Goal: Find specific page/section: Find specific page/section

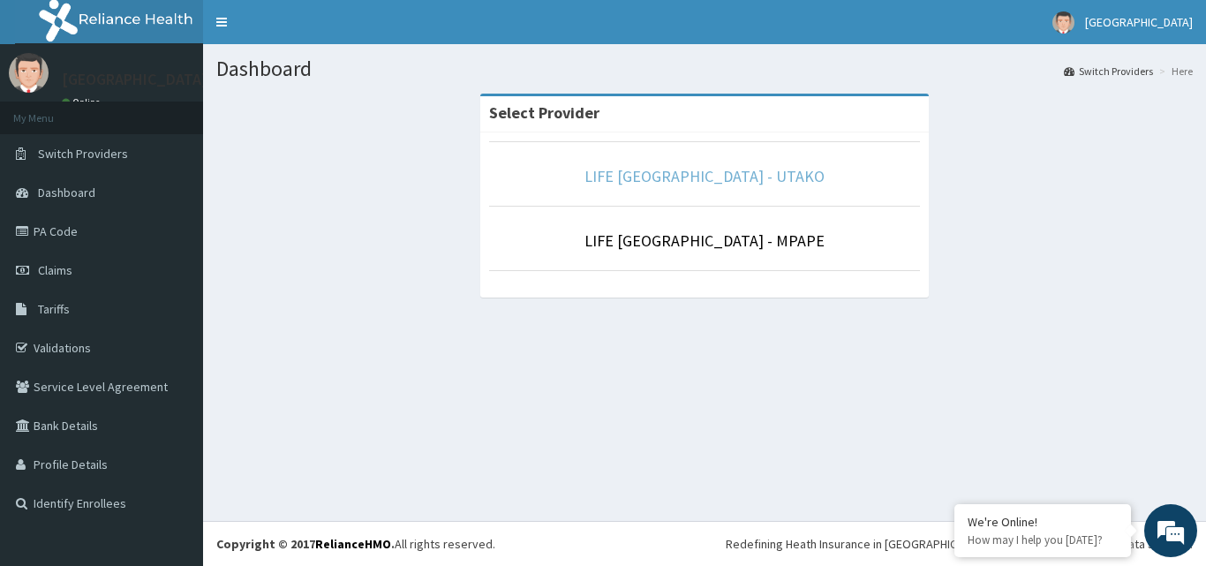
click at [790, 181] on link "LIFE [GEOGRAPHIC_DATA] - UTAKO" at bounding box center [704, 176] width 240 height 20
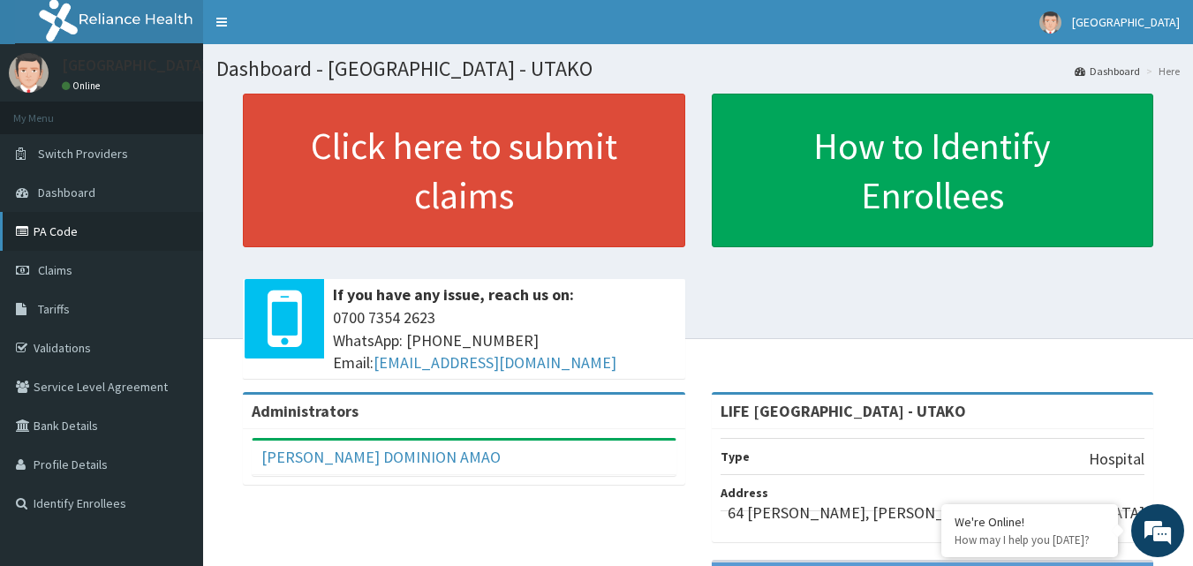
click at [95, 234] on link "PA Code" at bounding box center [101, 231] width 203 height 39
